Goal: Transaction & Acquisition: Purchase product/service

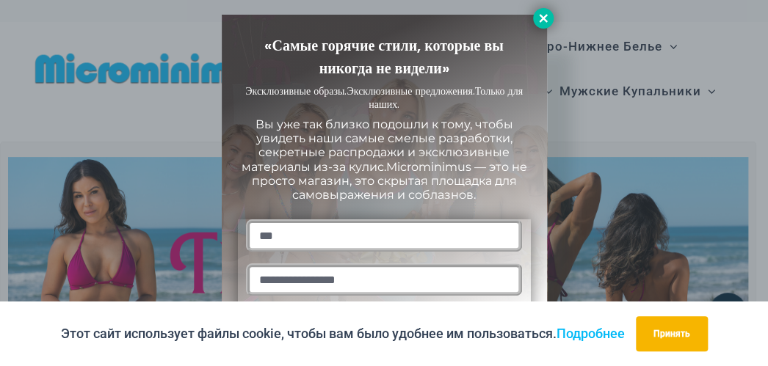
click at [540, 23] on icon at bounding box center [543, 18] width 13 height 13
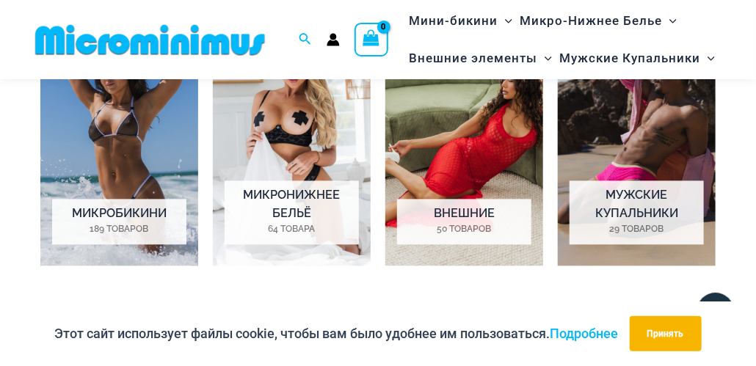
scroll to position [1037, 0]
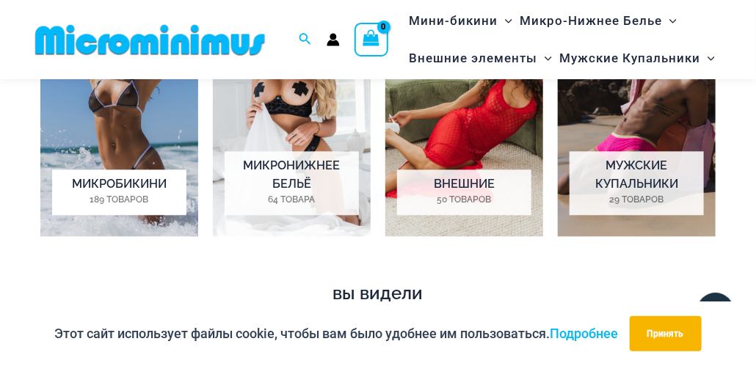
click at [86, 118] on img "Посетите категорию товаров «Микробикини»" at bounding box center [119, 112] width 158 height 247
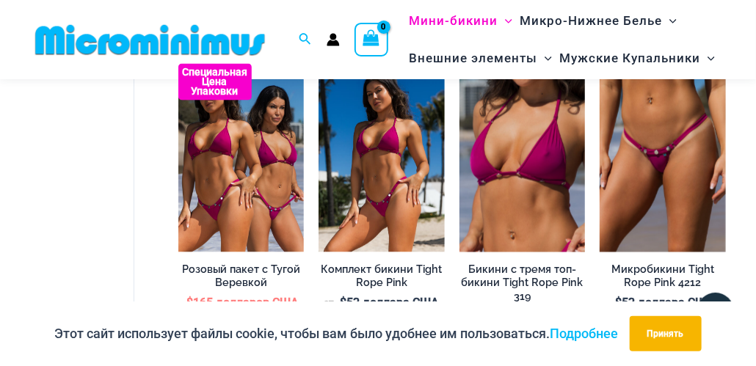
scroll to position [793, 0]
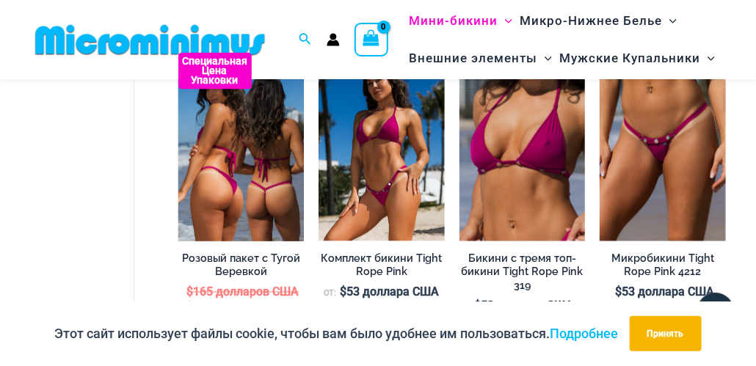
click at [232, 175] on img at bounding box center [241, 147] width 126 height 189
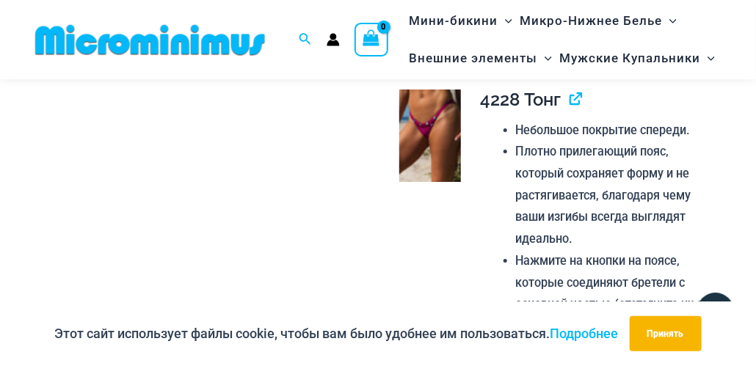
scroll to position [1792, 0]
